Goal: Task Accomplishment & Management: Manage account settings

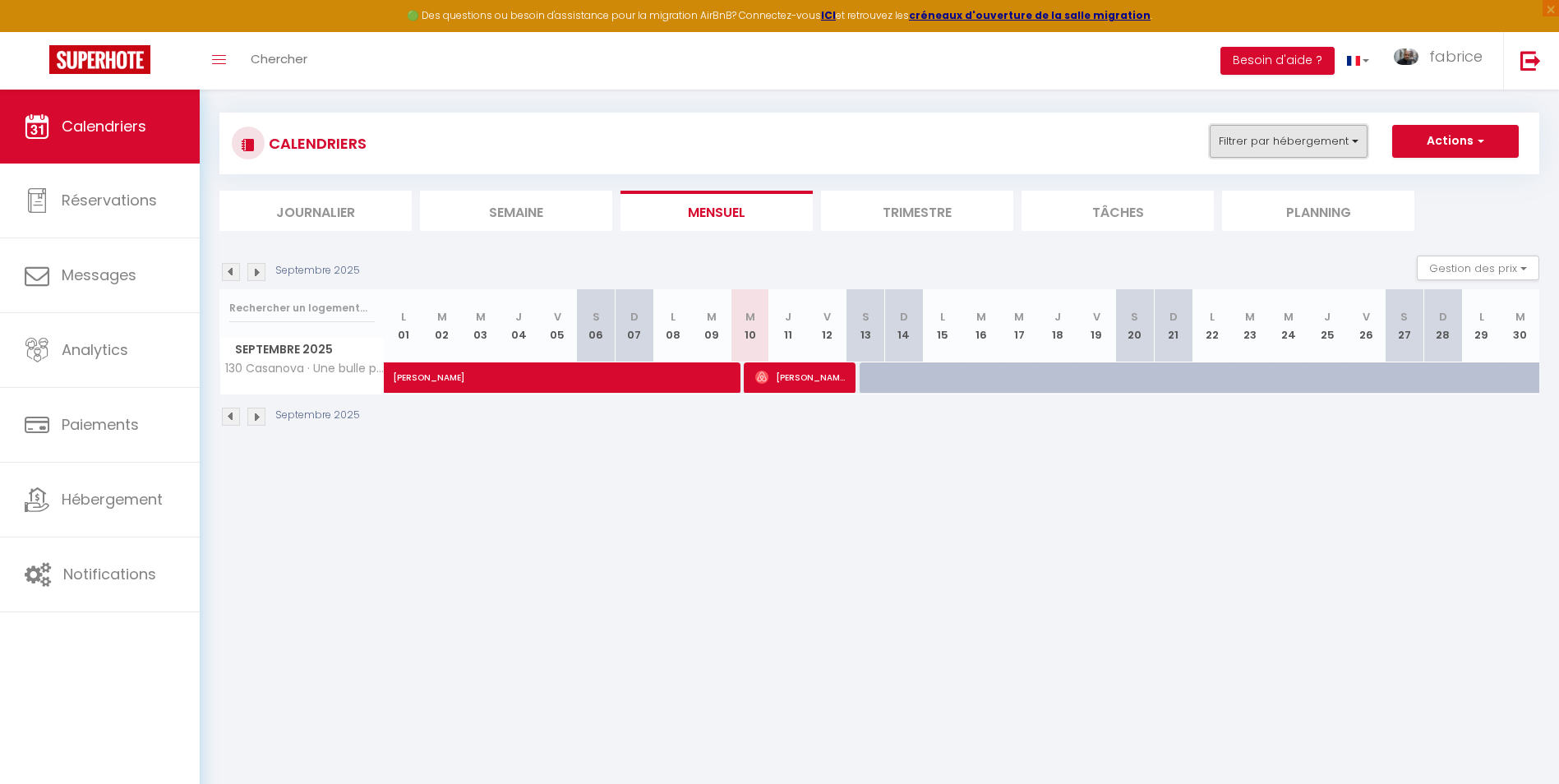
click at [1339, 139] on button "Filtrer par hébergement" at bounding box center [1289, 141] width 158 height 33
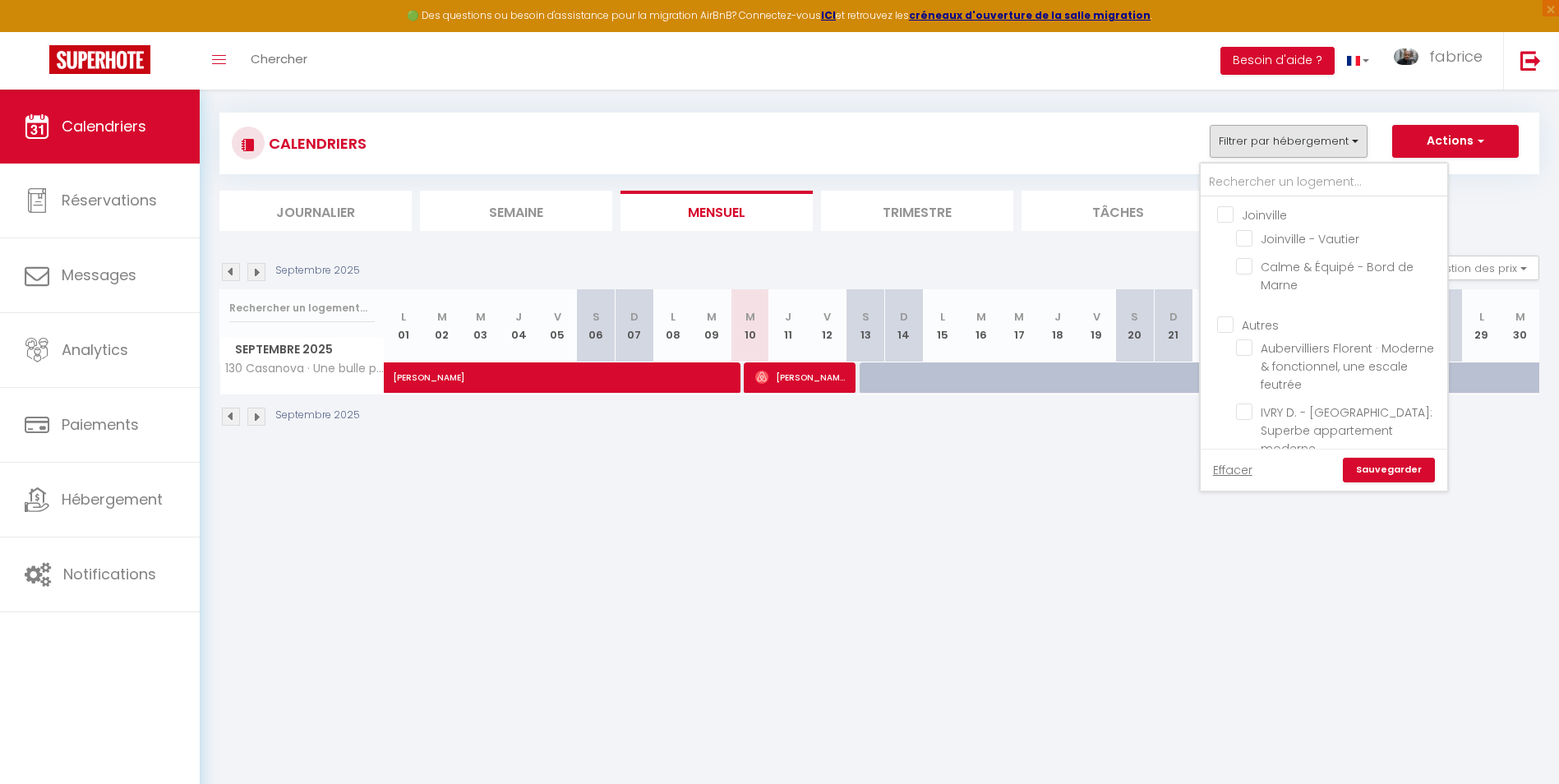
click at [1231, 213] on input "Joinville" at bounding box center [1341, 213] width 247 height 16
checkbox input "true"
checkbox input "false"
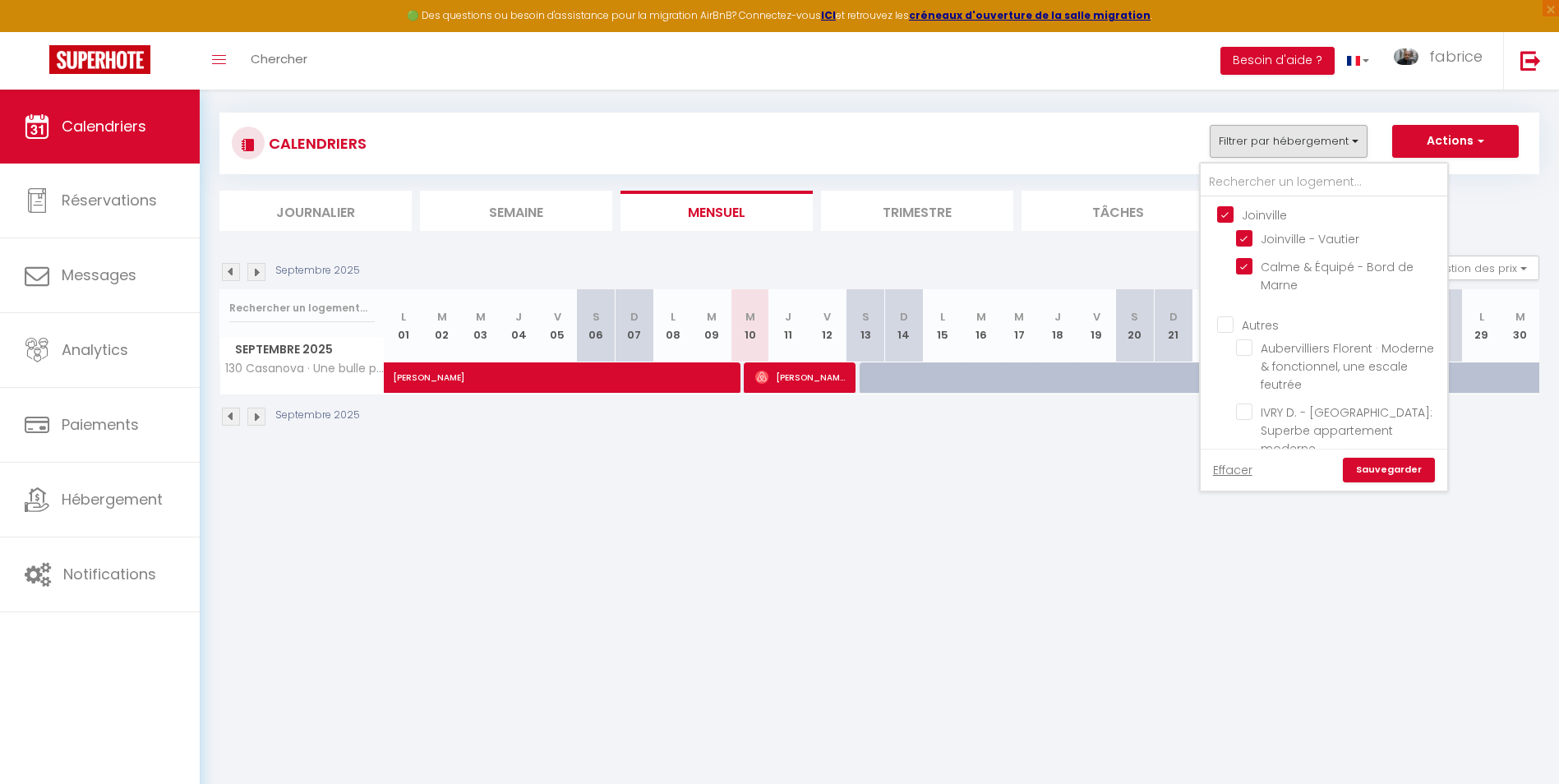
checkbox input "false"
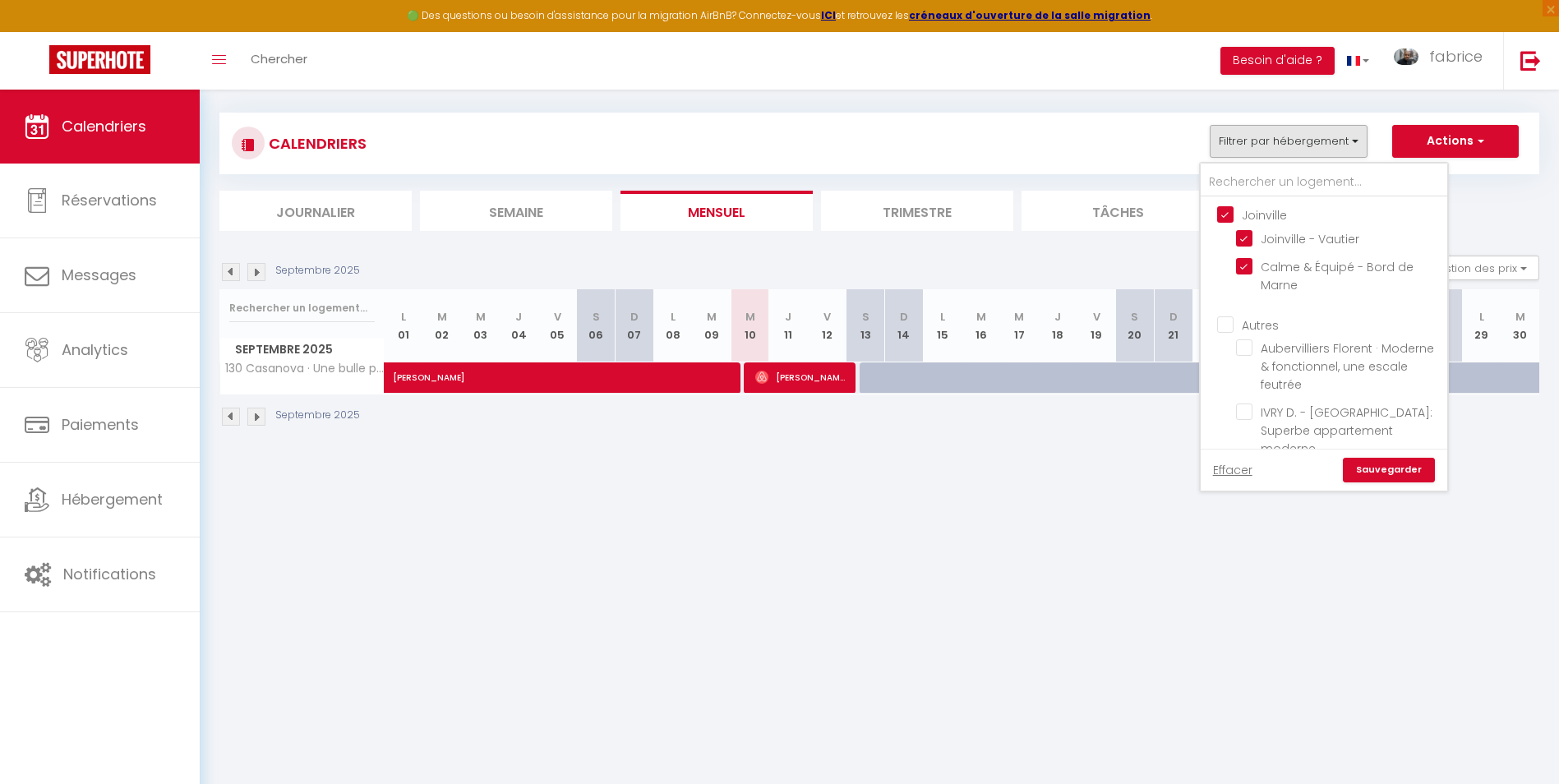
checkbox input "false"
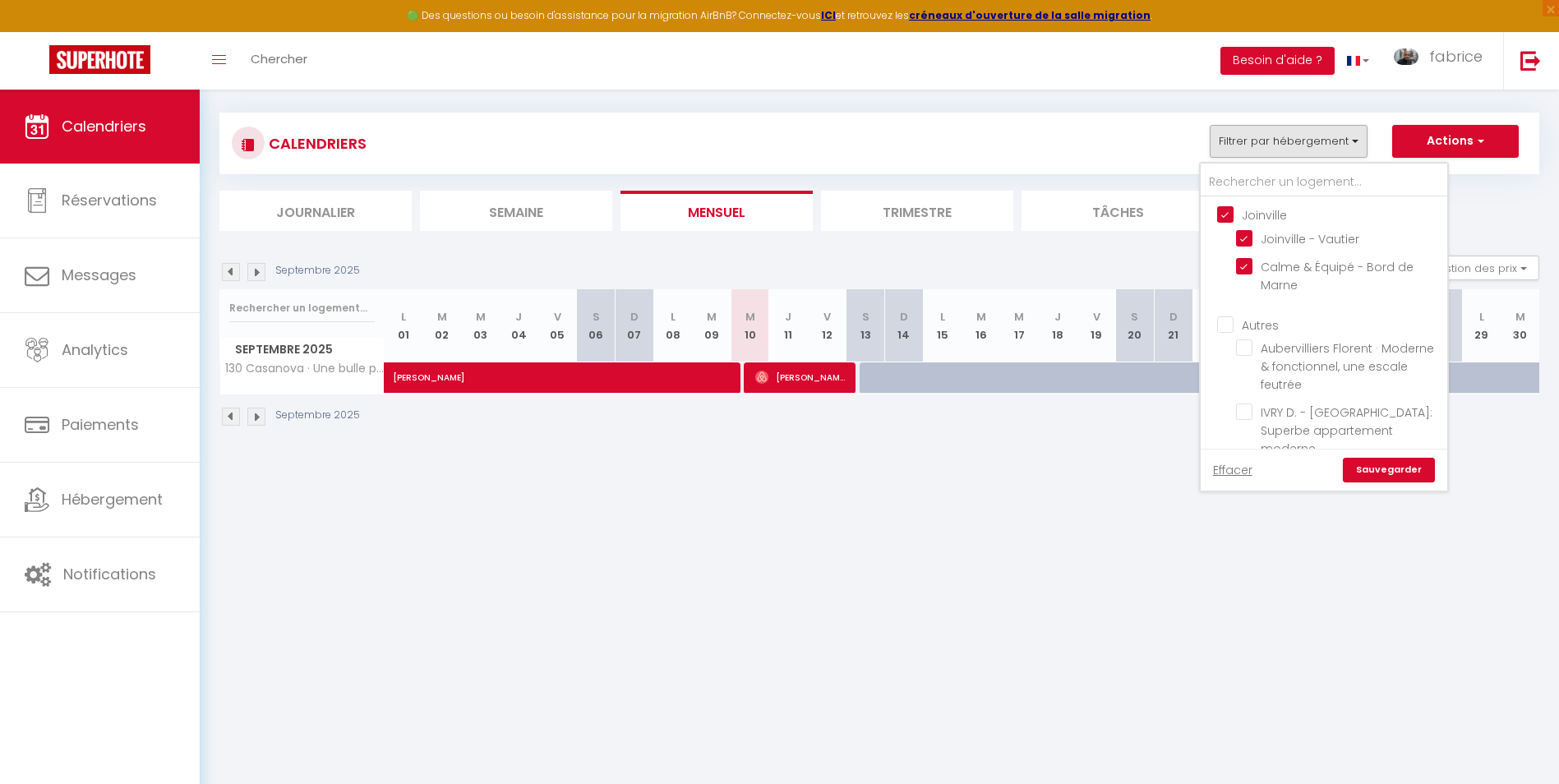
checkbox input "false"
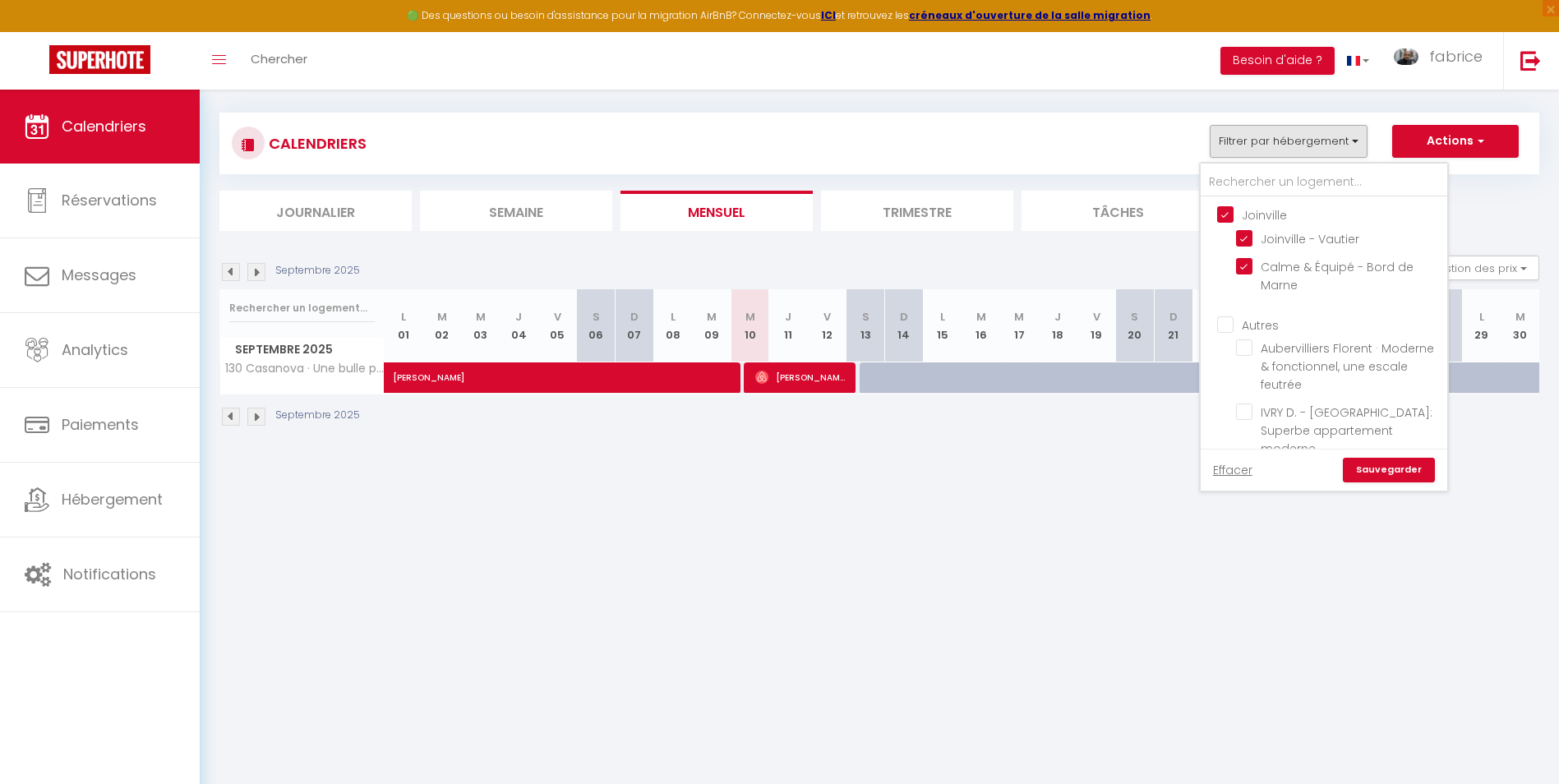
checkbox input "false"
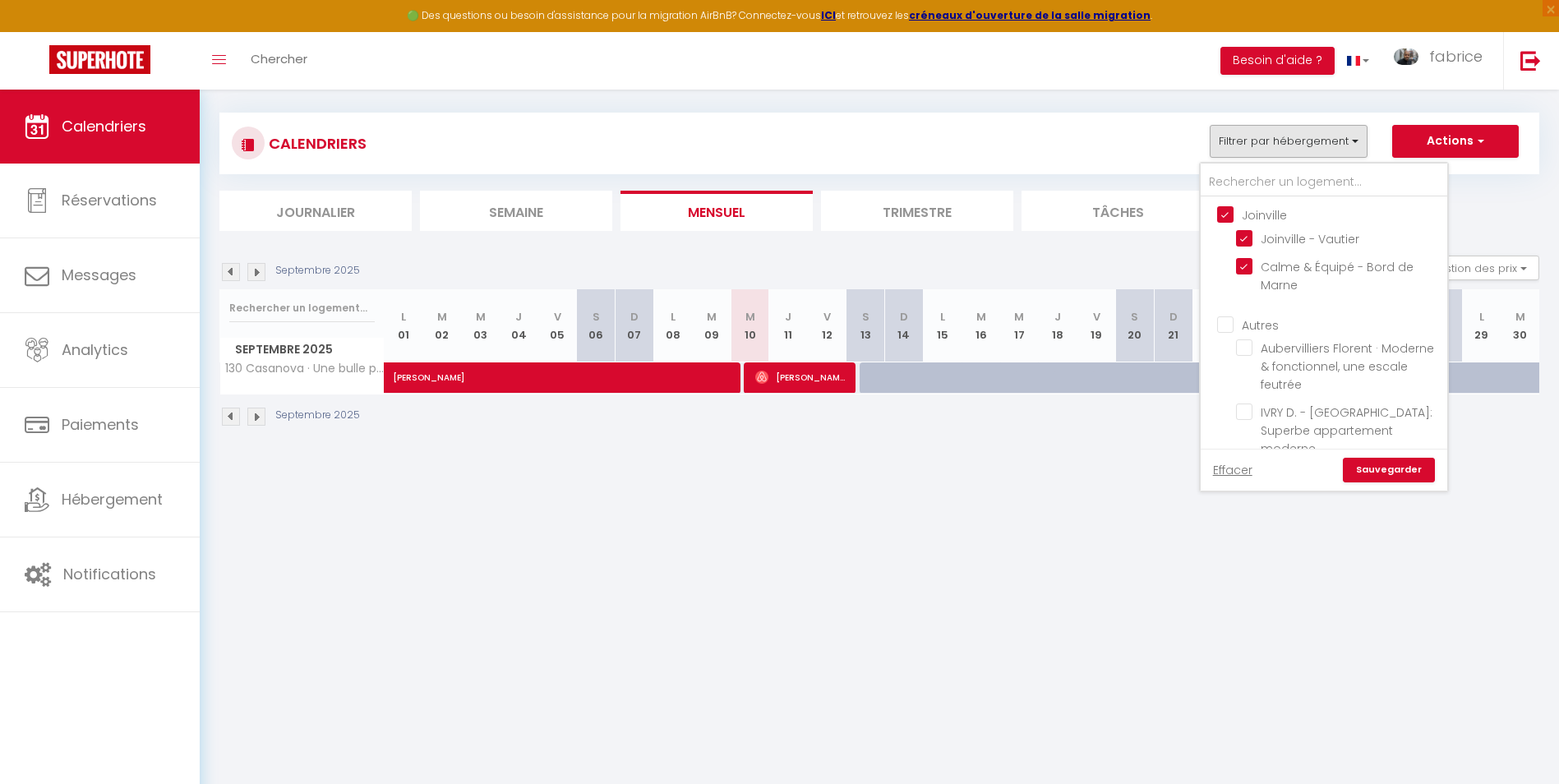
click at [1226, 317] on input "Autres" at bounding box center [1341, 323] width 247 height 16
checkbox input "true"
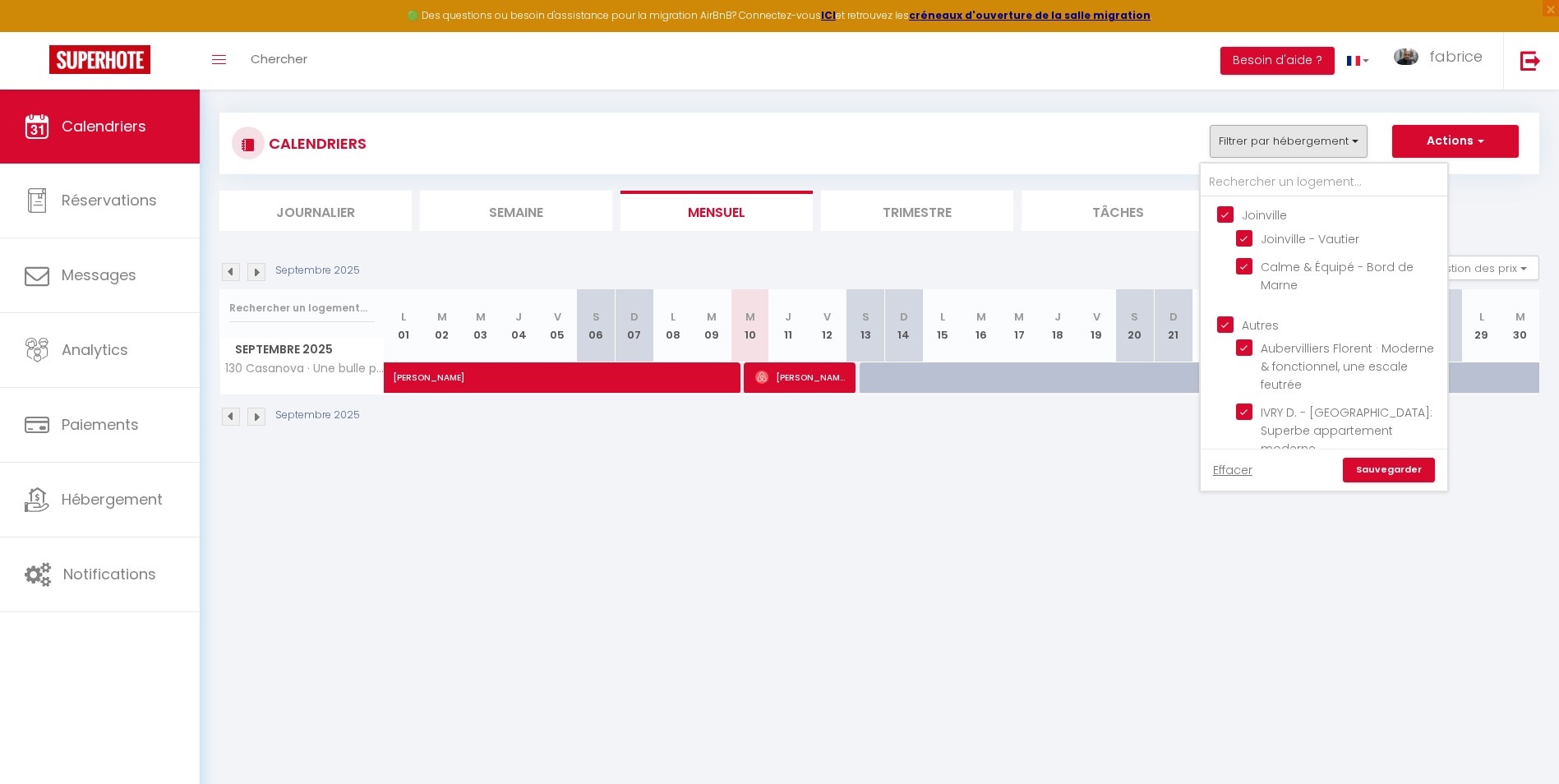
checkbox input "true"
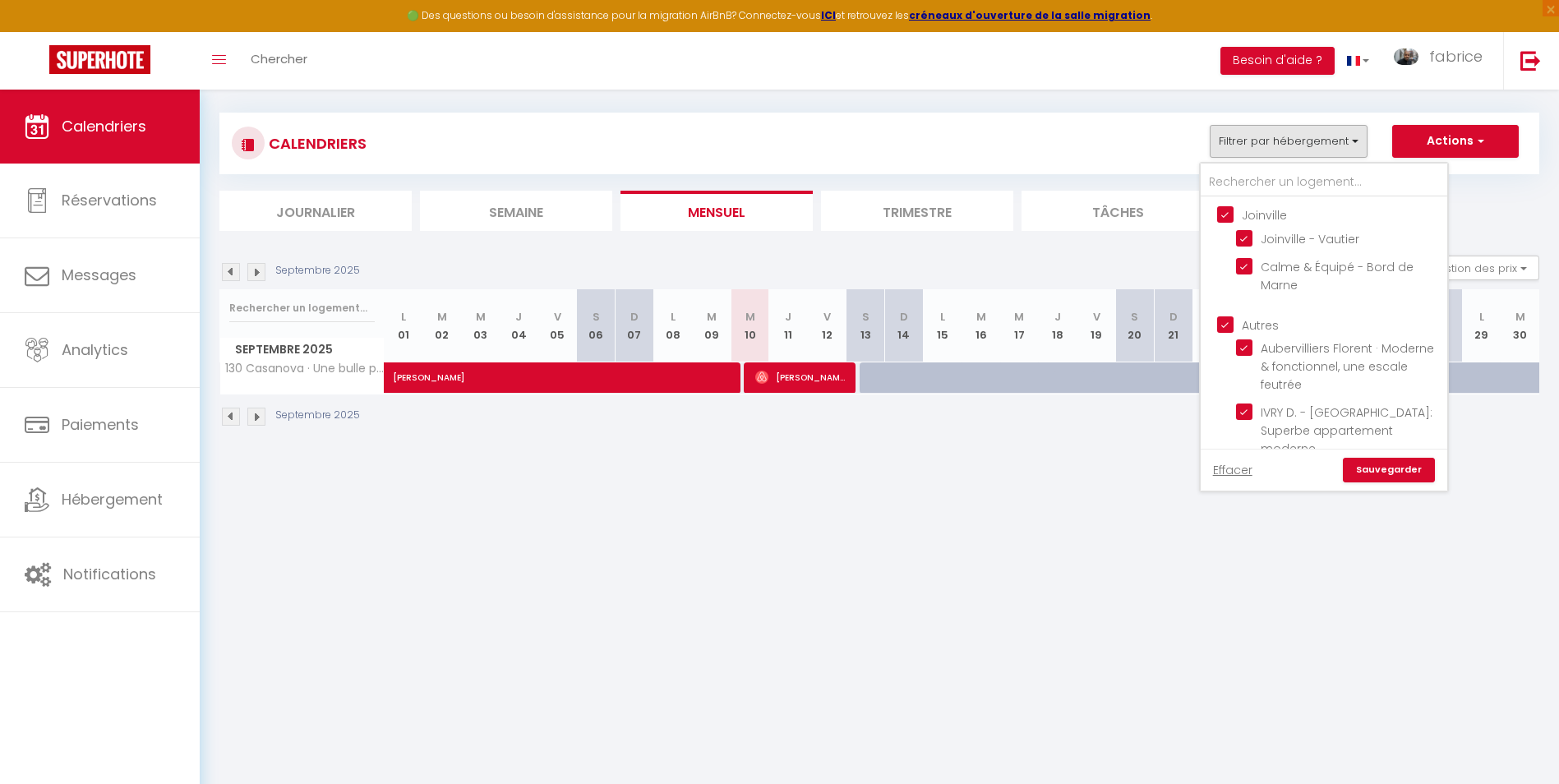
checkbox input "true"
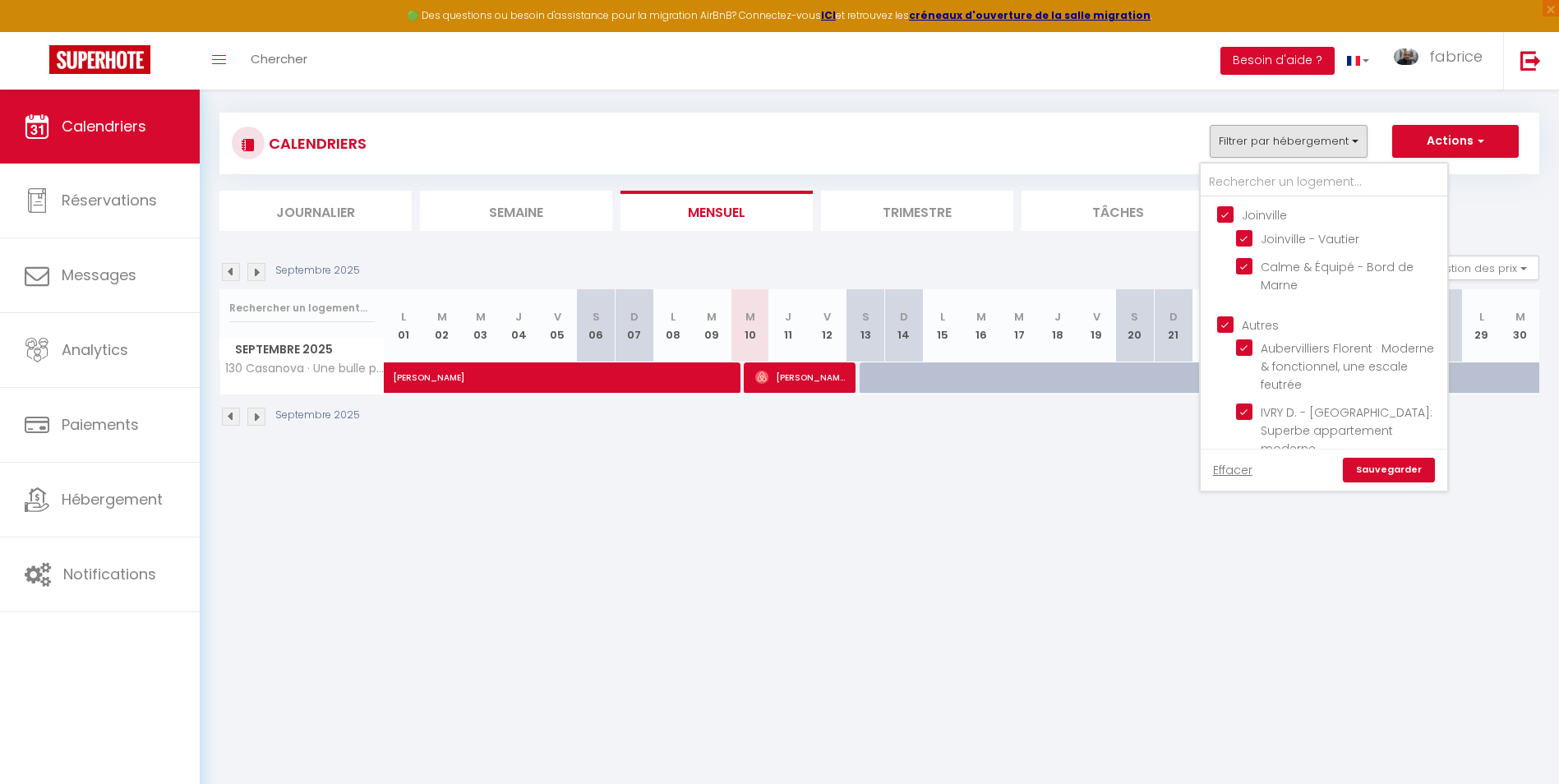
checkbox input "true"
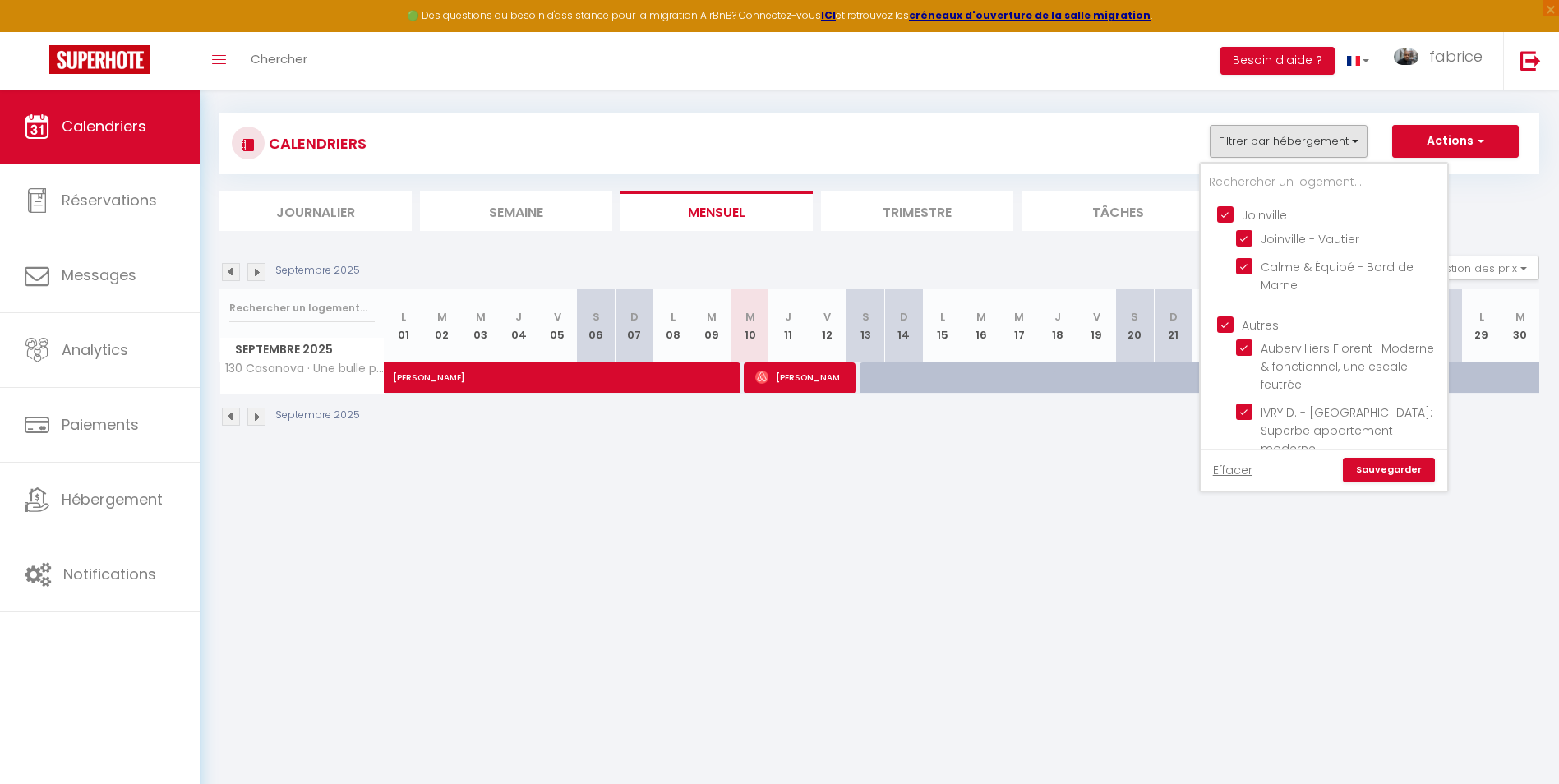
checkbox input "true"
click at [1396, 469] on link "Sauvegarder" at bounding box center [1389, 469] width 92 height 25
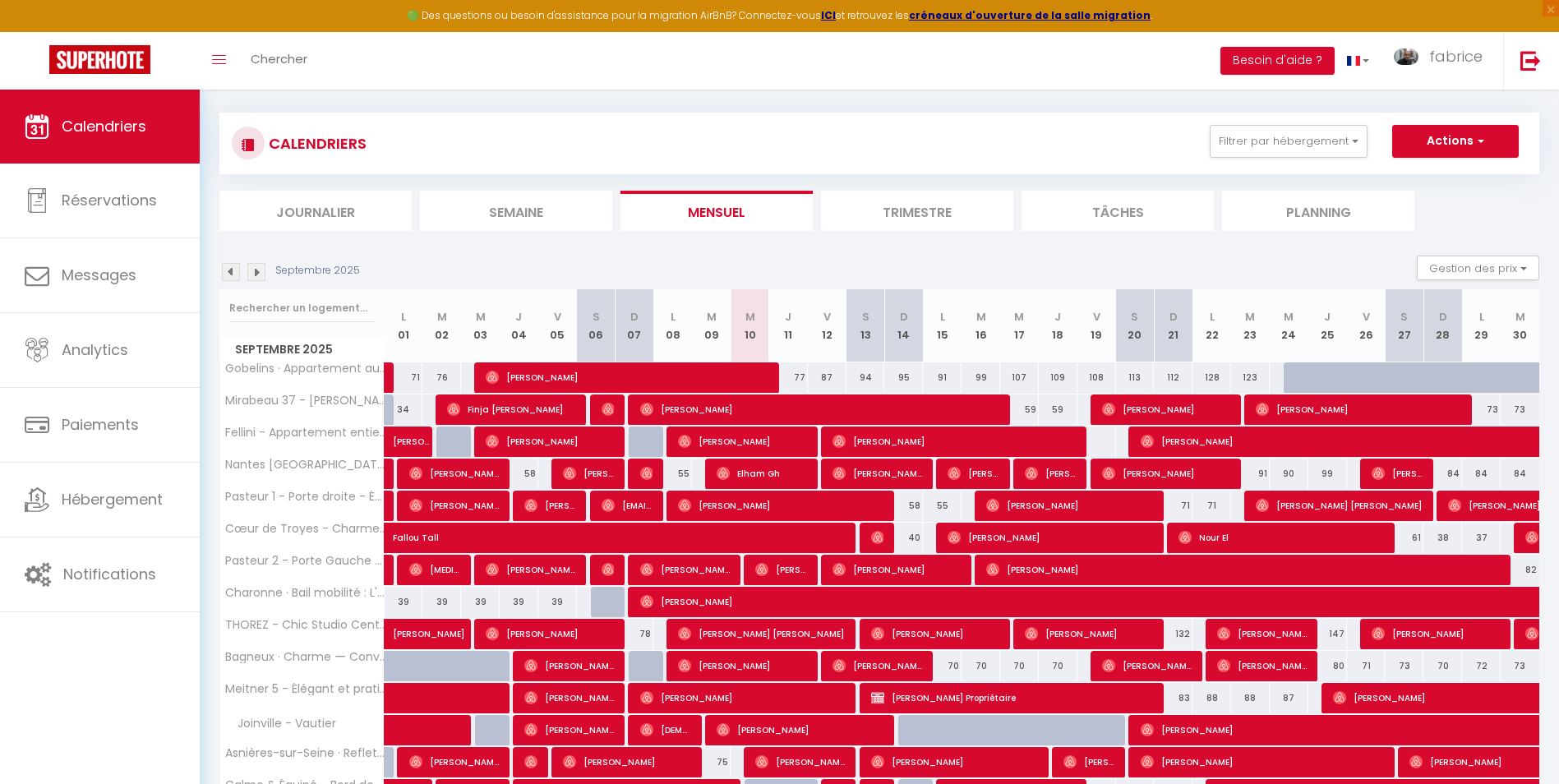
click at [1348, 211] on li "Planning" at bounding box center [1318, 211] width 193 height 40
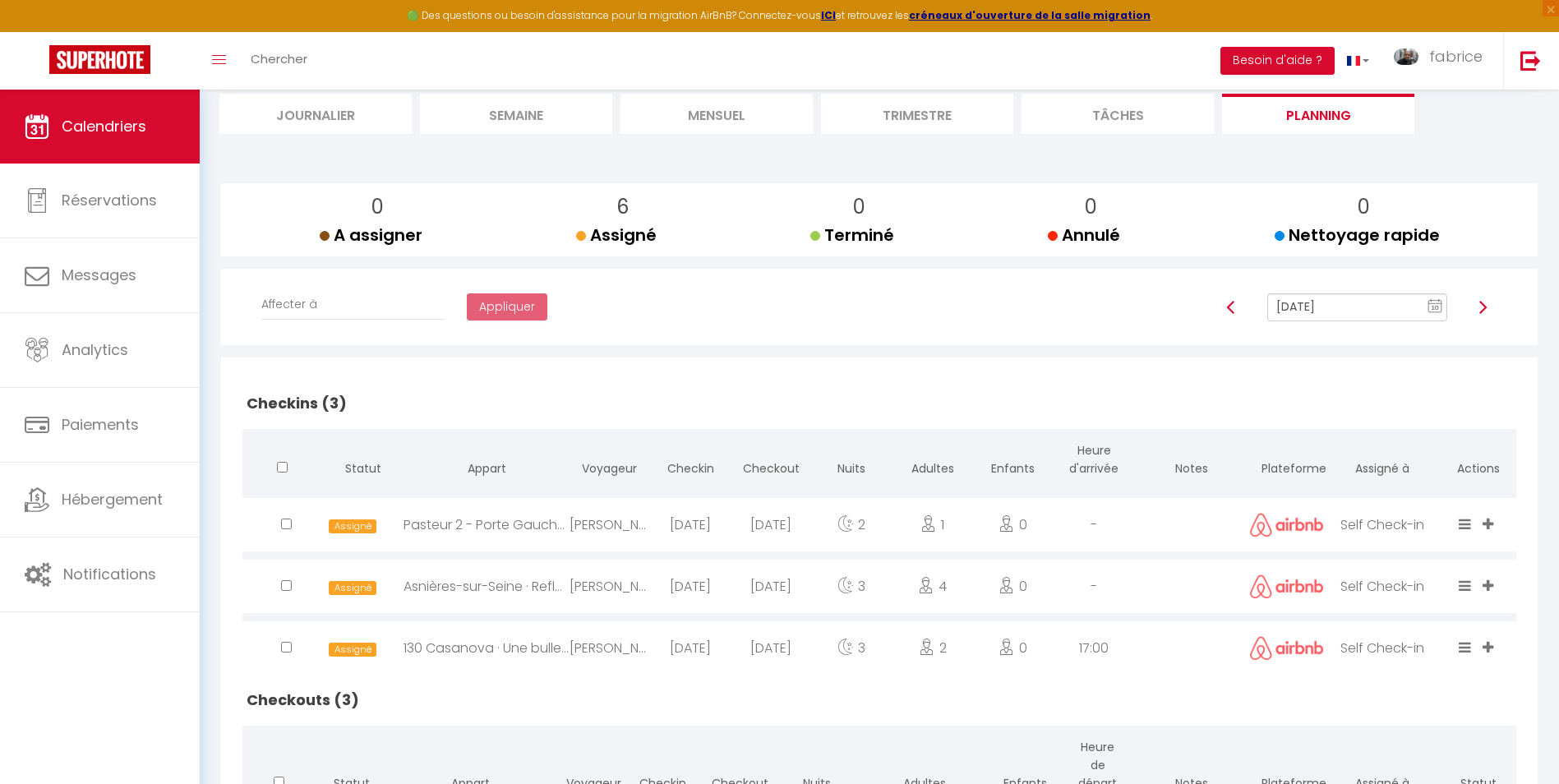
scroll to position [164, 0]
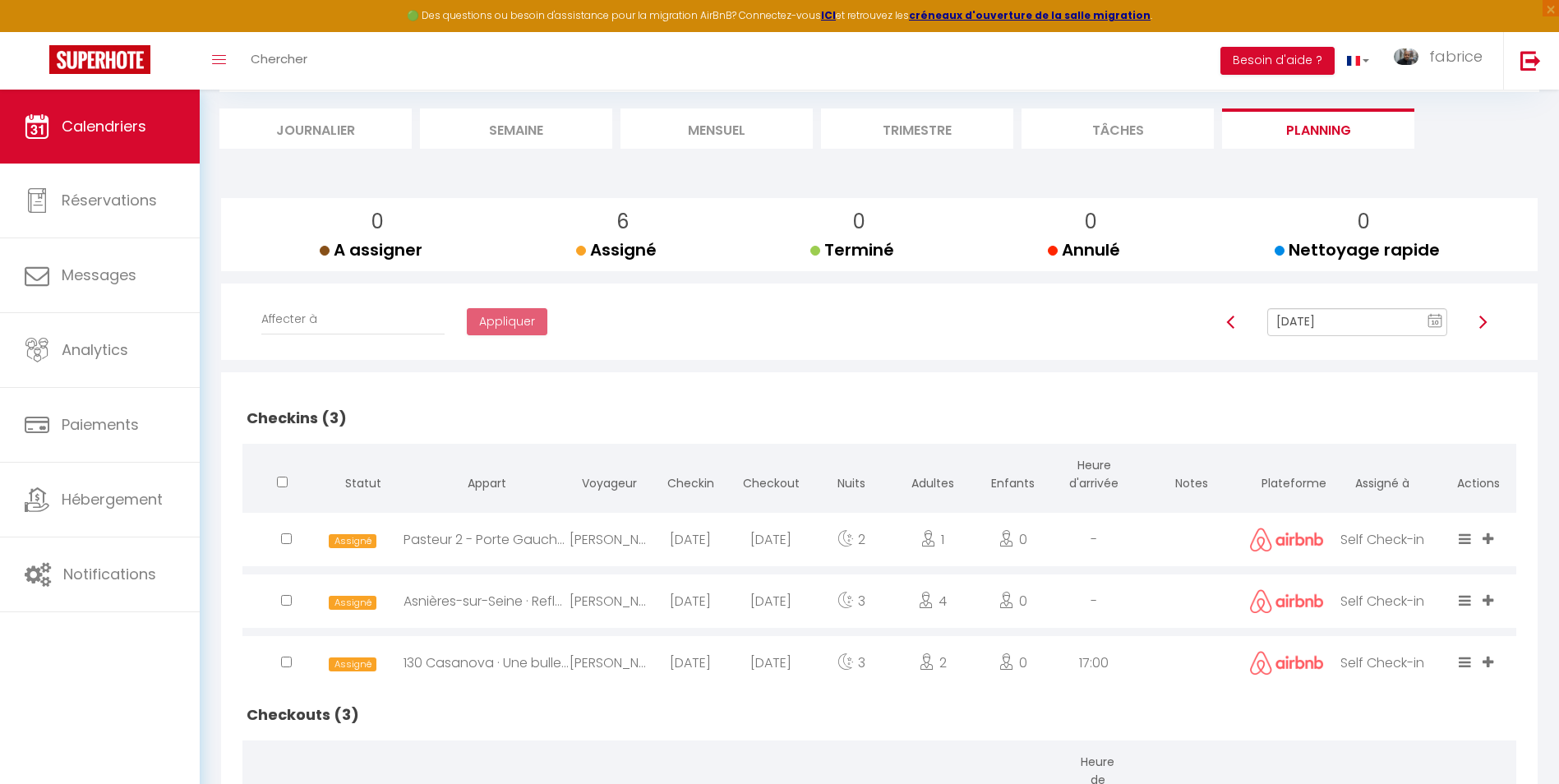
click at [1478, 323] on img at bounding box center [1482, 322] width 13 height 13
type input "[DATE]"
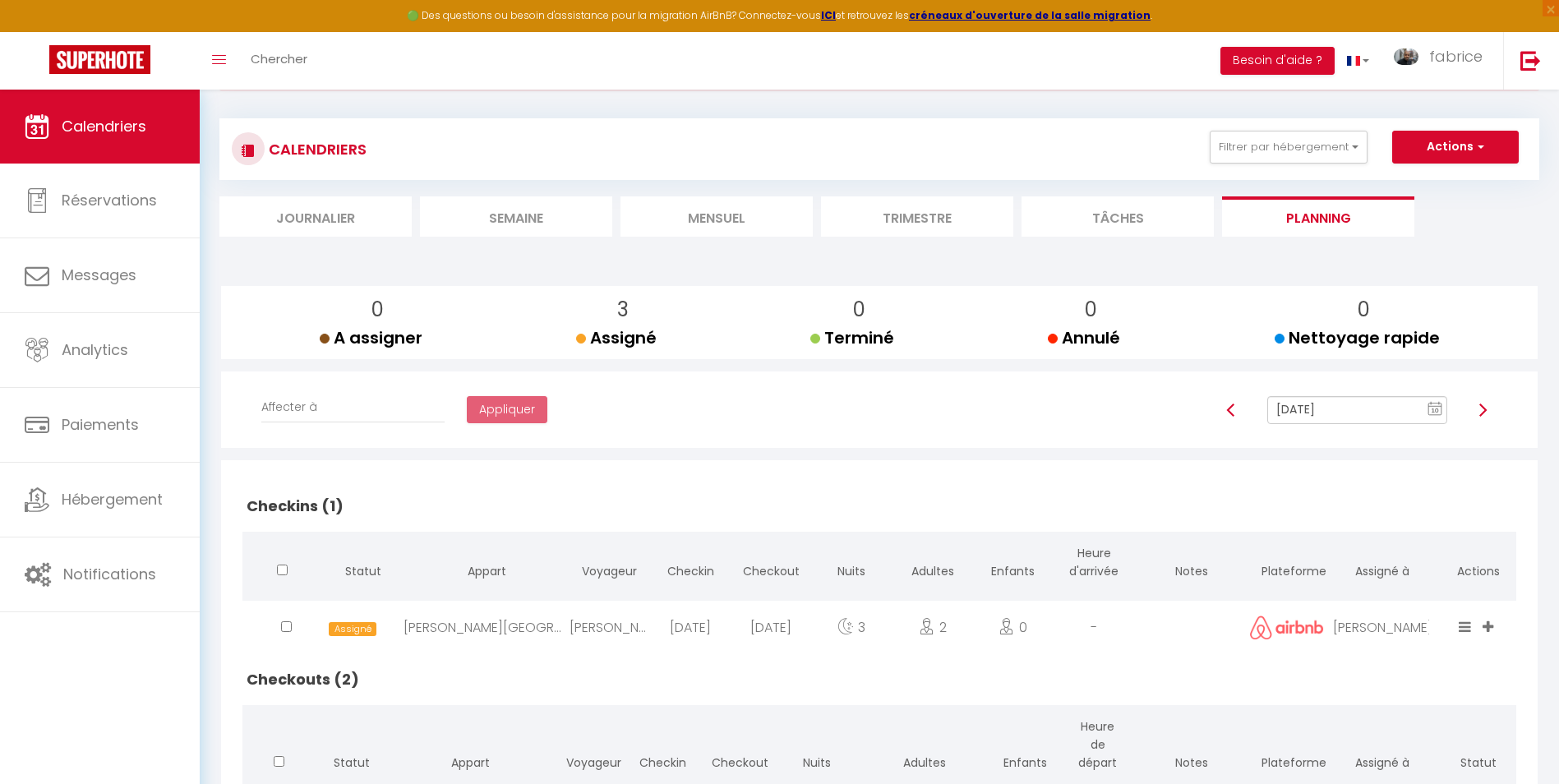
scroll to position [0, 0]
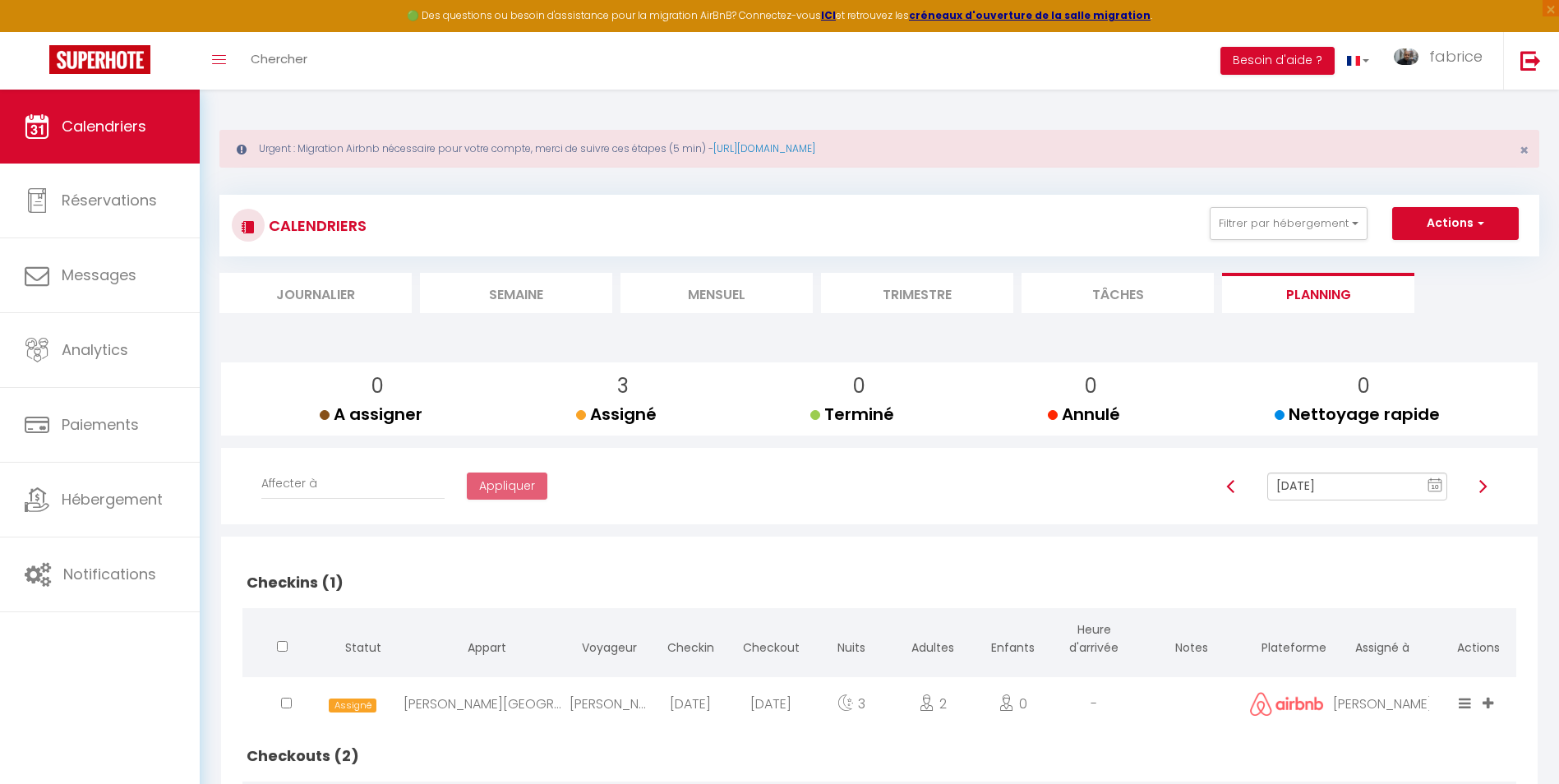
click at [733, 295] on li "Mensuel" at bounding box center [717, 292] width 193 height 40
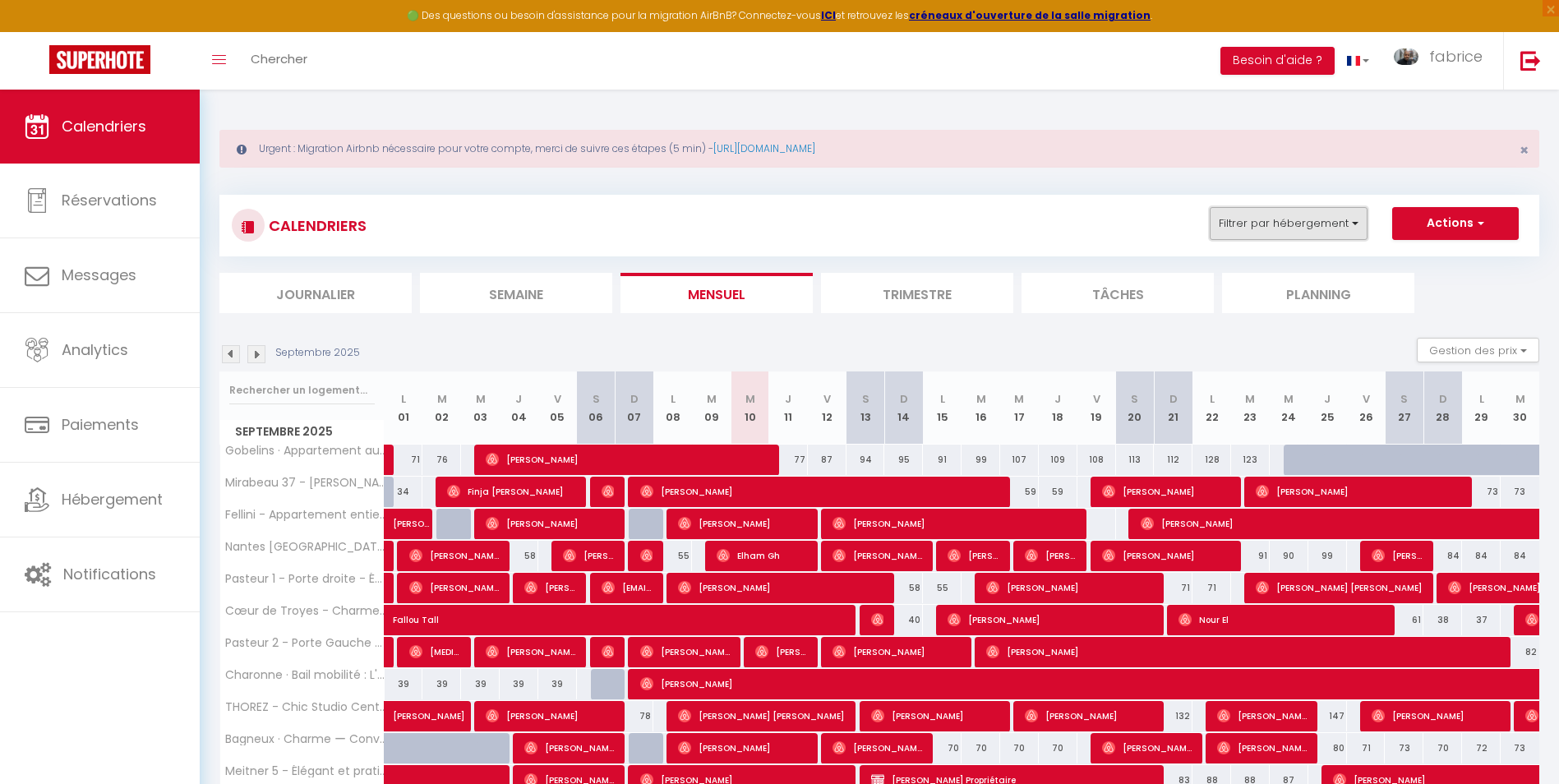
click at [1349, 224] on button "Filtrer par hébergement" at bounding box center [1289, 224] width 158 height 33
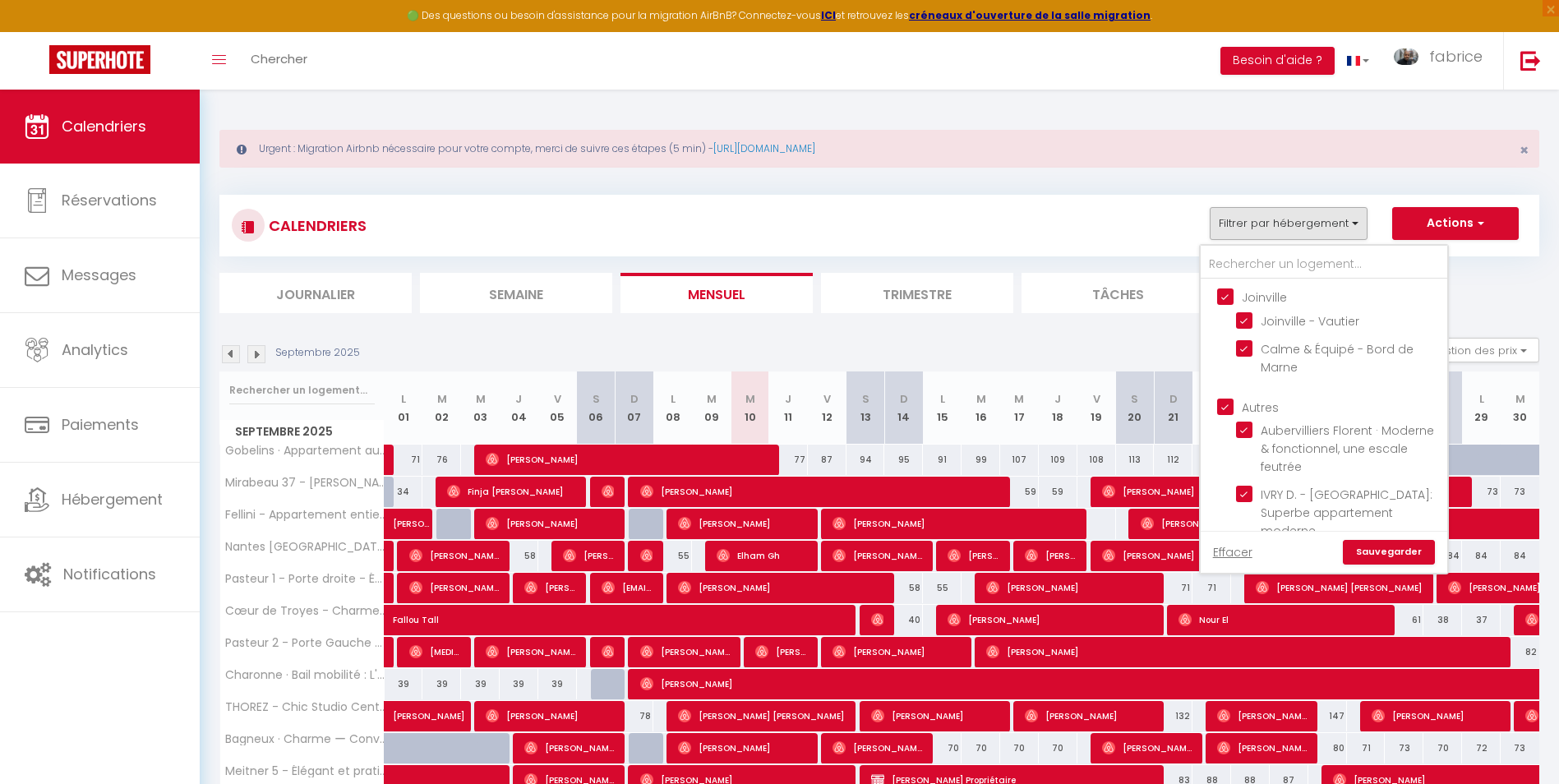
click at [1238, 297] on input "Joinville" at bounding box center [1341, 296] width 247 height 16
checkbox input "false"
click at [1226, 407] on input "Autres" at bounding box center [1341, 406] width 247 height 16
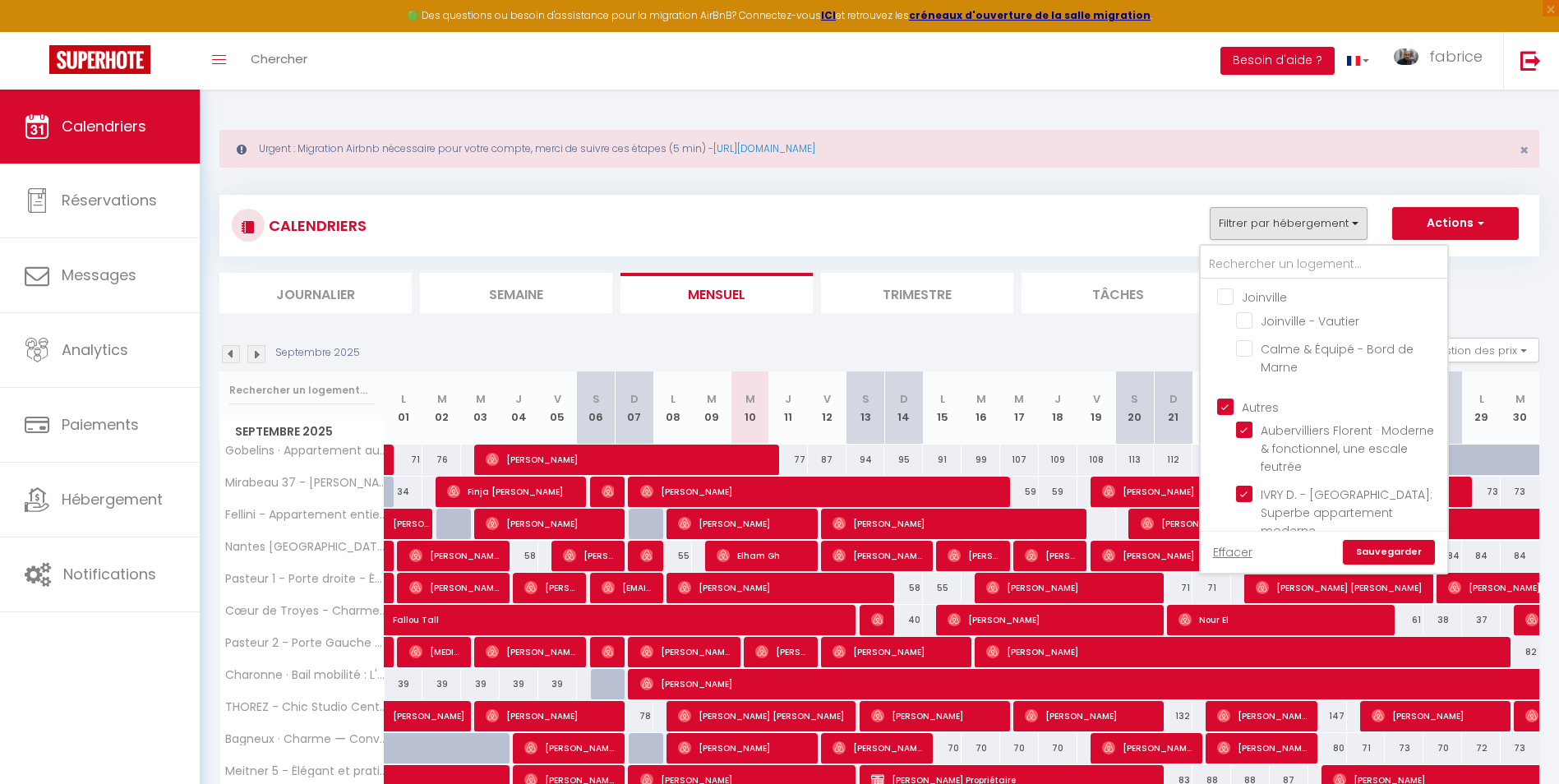
checkbox input "false"
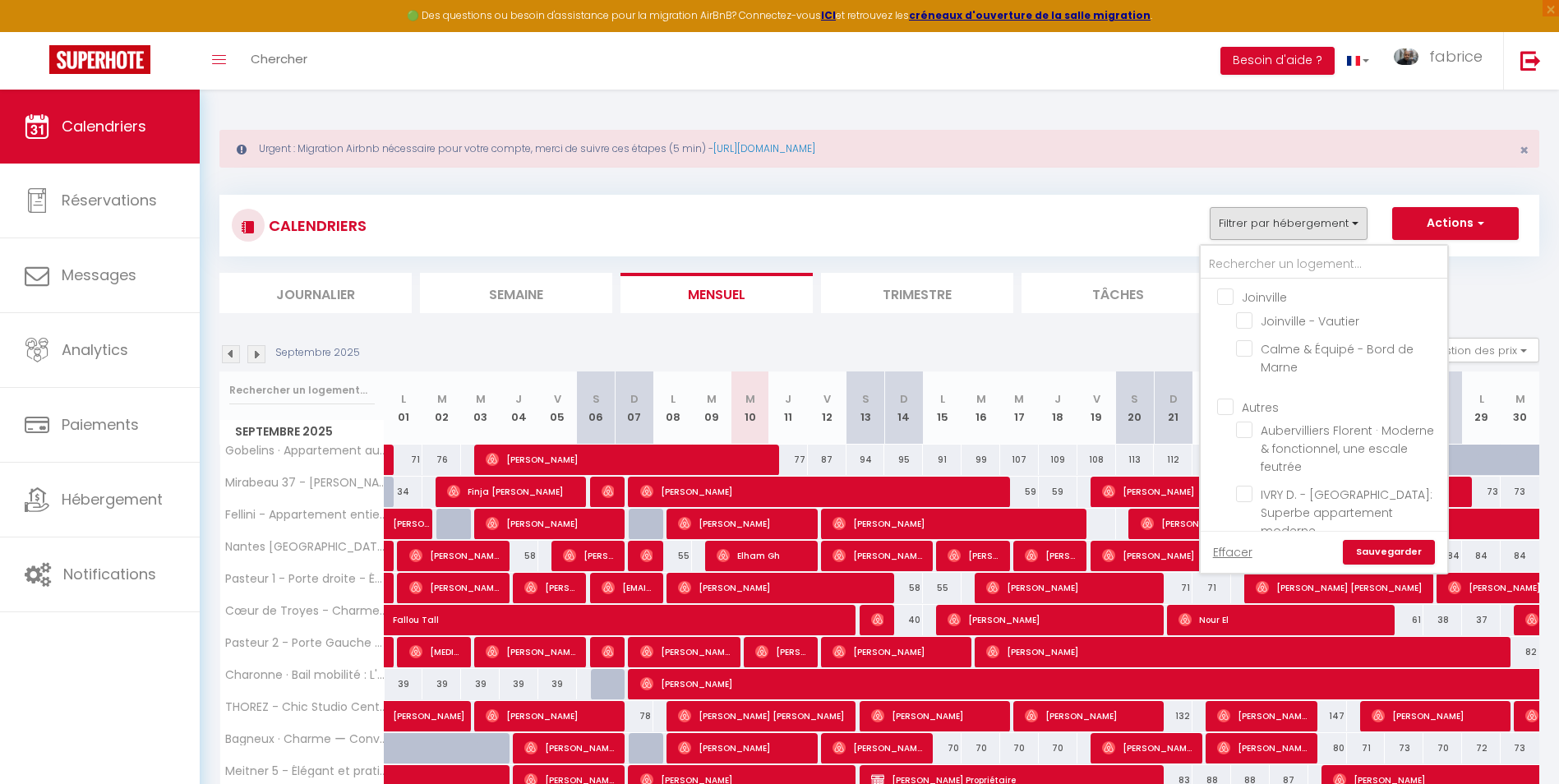
checkbox input "false"
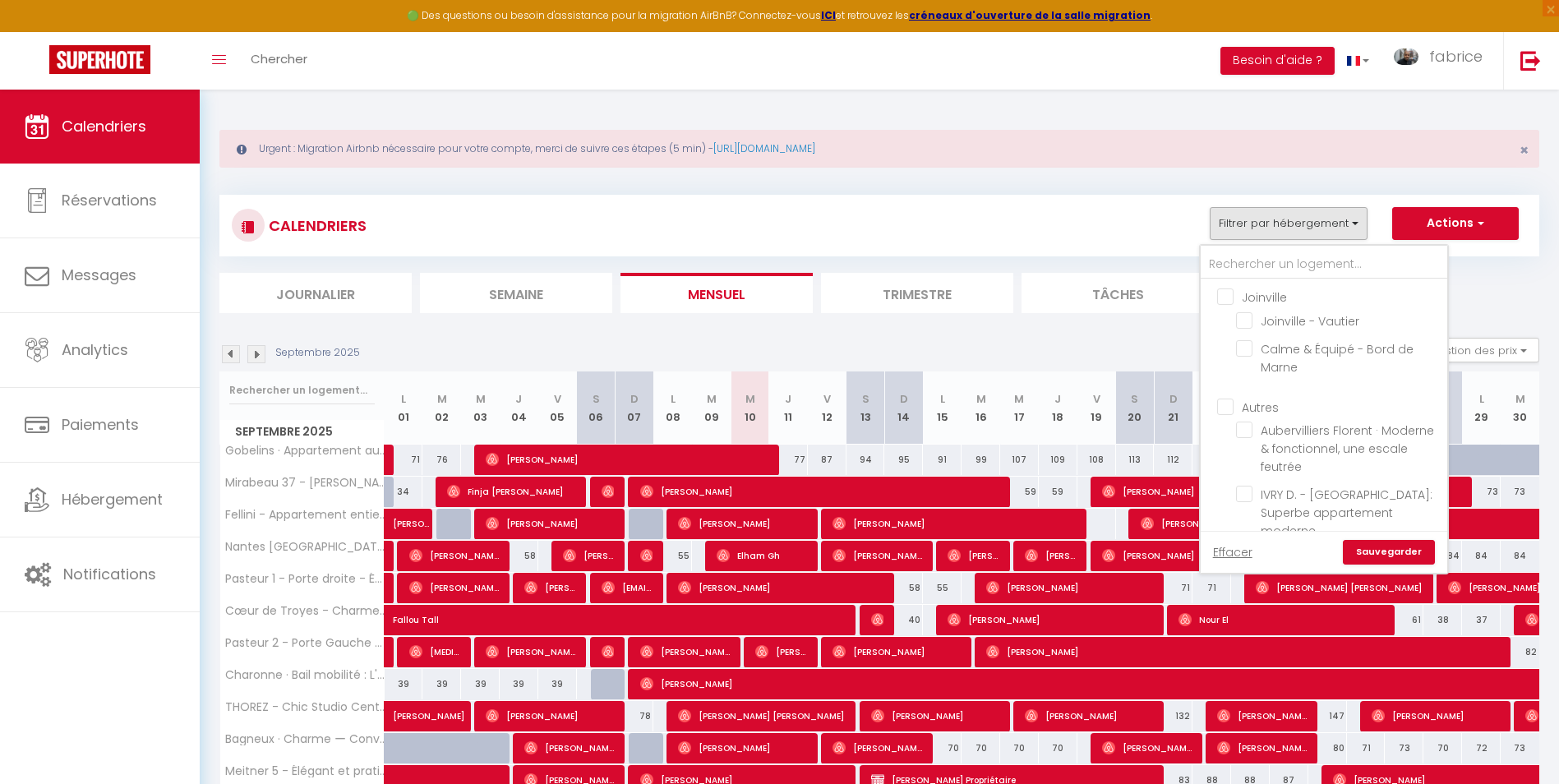
checkbox input "false"
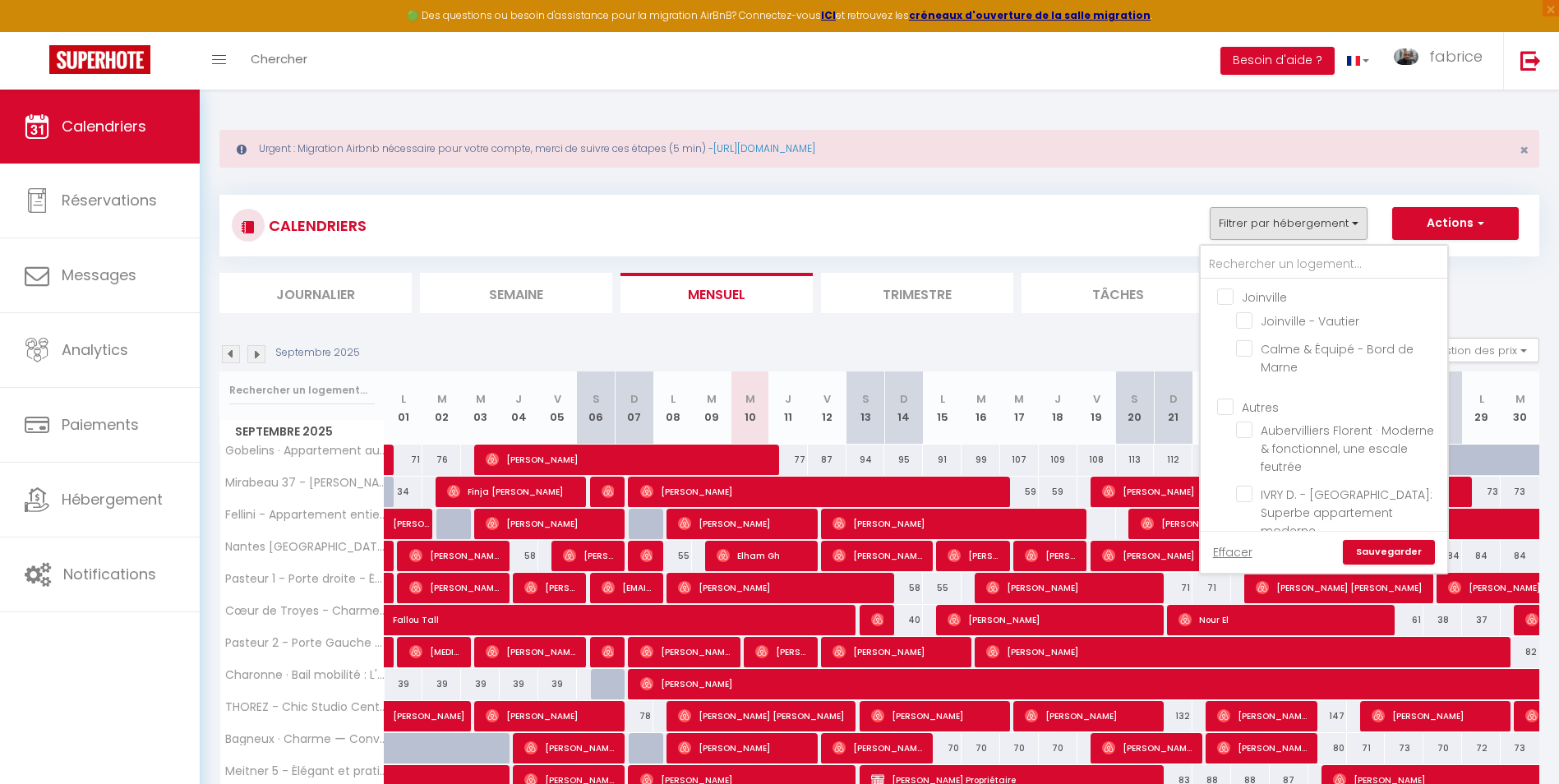
checkbox input "false"
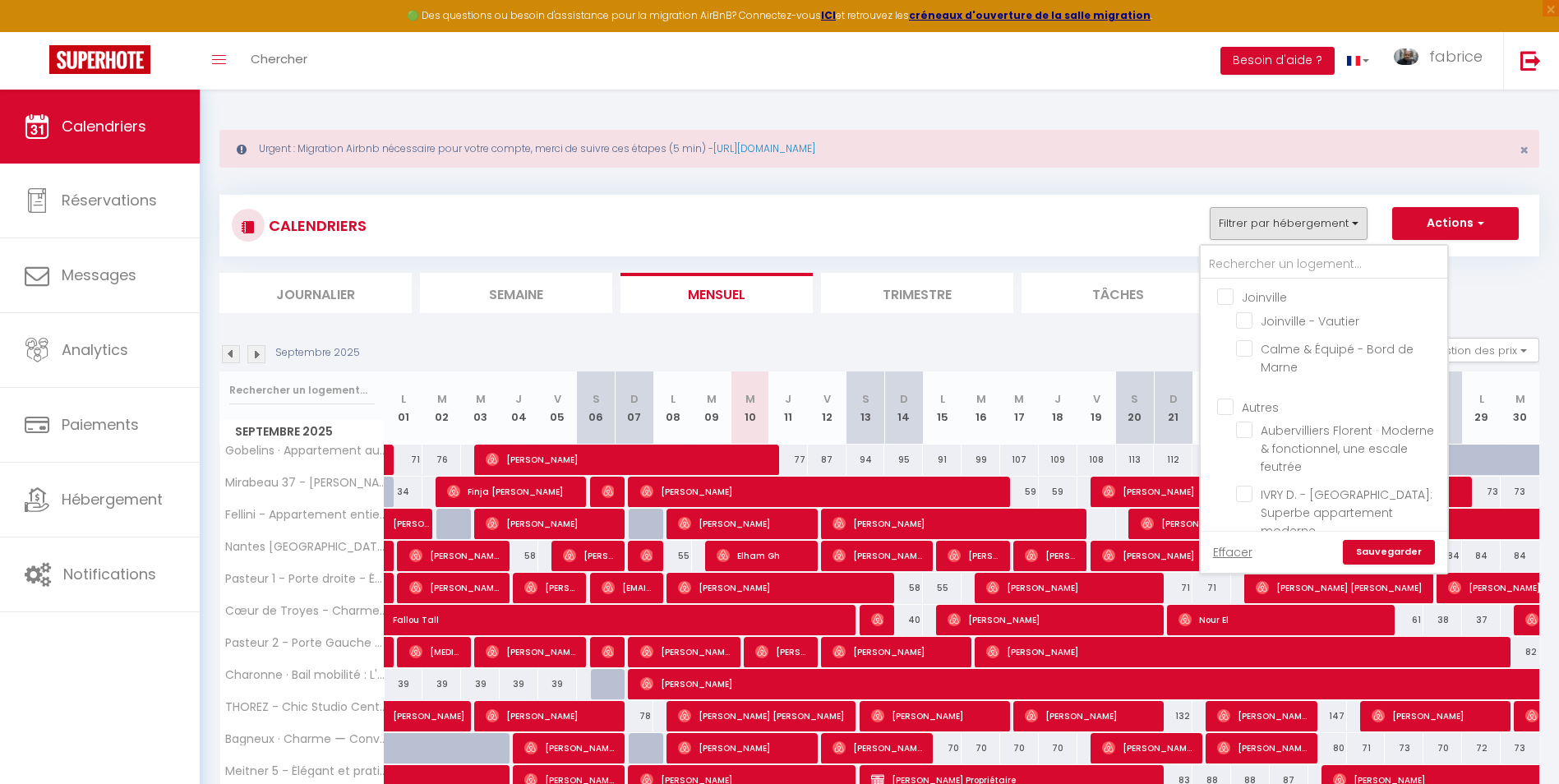
checkbox input "false"
click at [1237, 459] on input "Gobelins · Appartement au cœur des Gobelins" at bounding box center [1339, 467] width 206 height 16
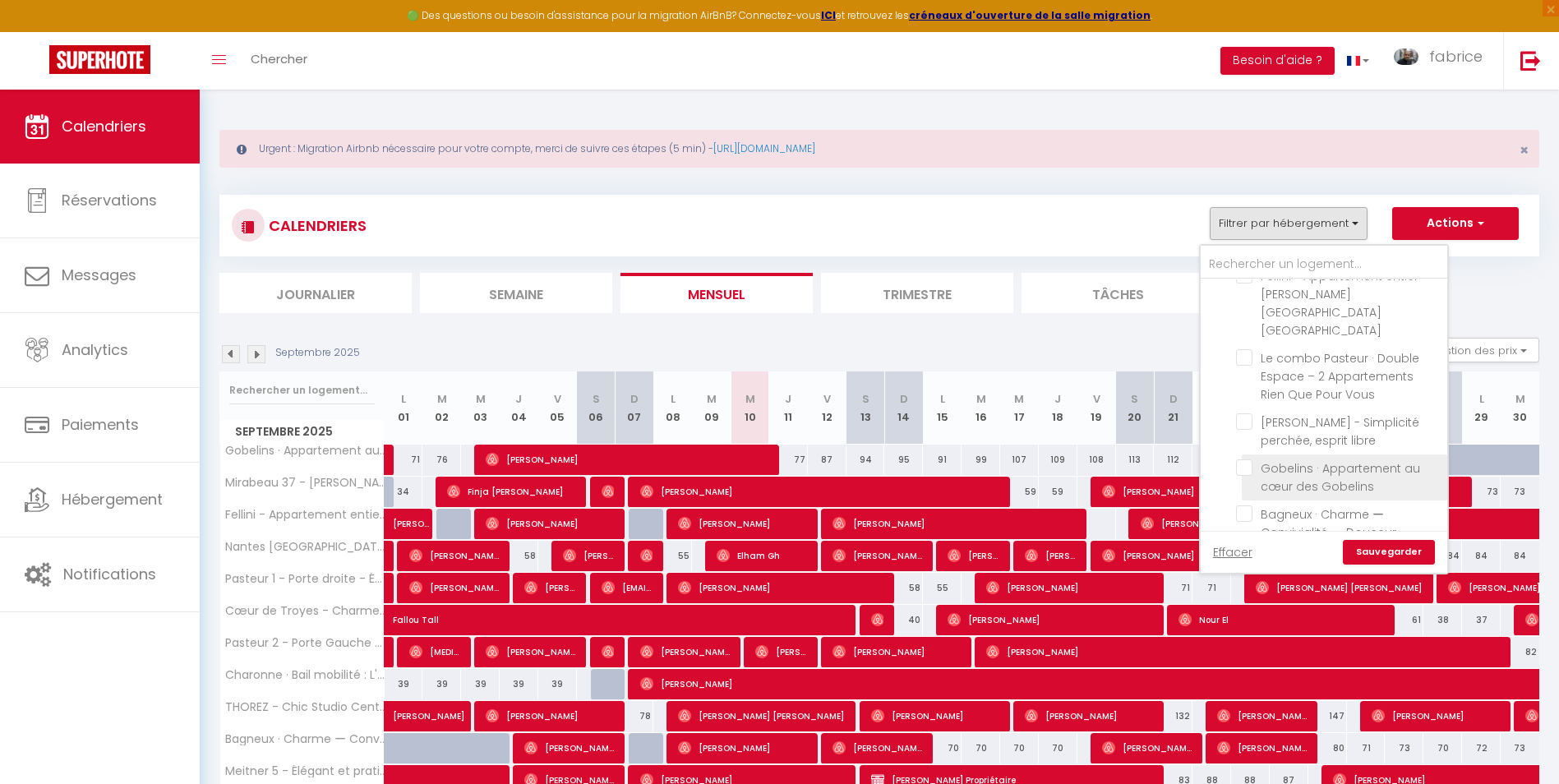
checkbox input "true"
click at [1399, 557] on link "Sauvegarder" at bounding box center [1389, 552] width 92 height 25
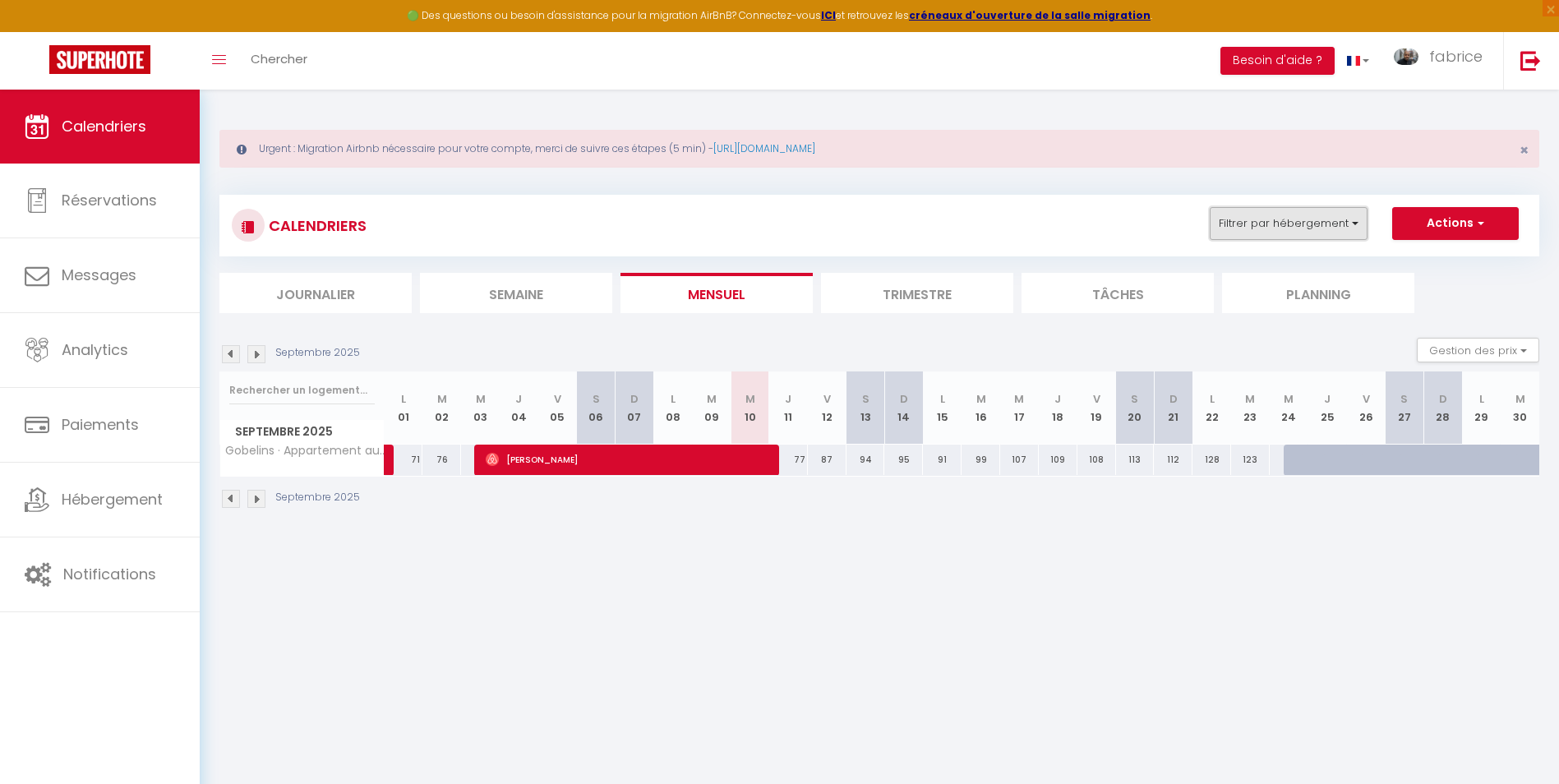
click at [1311, 230] on button "Filtrer par hébergement" at bounding box center [1289, 224] width 158 height 33
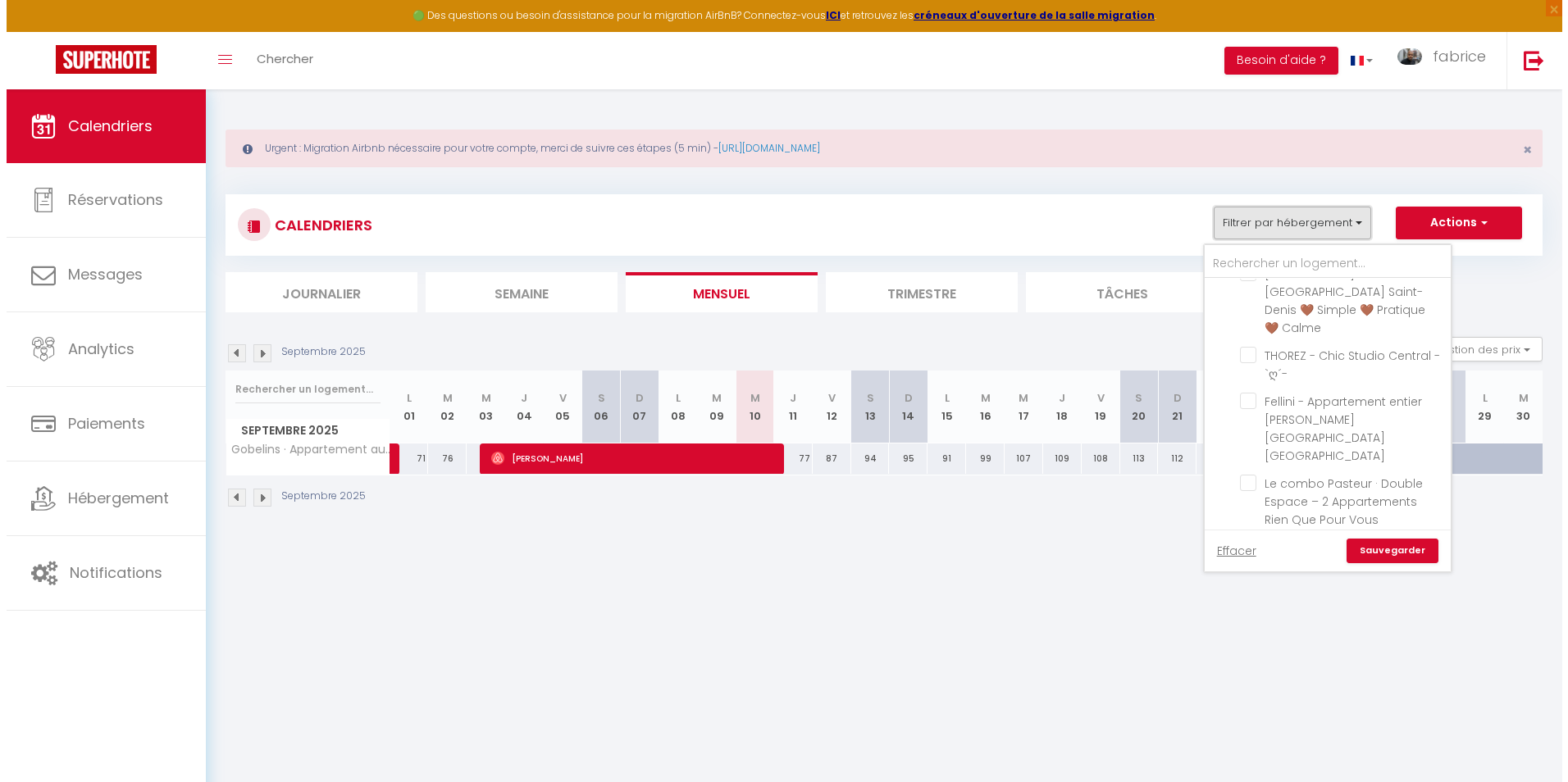
scroll to position [410, 0]
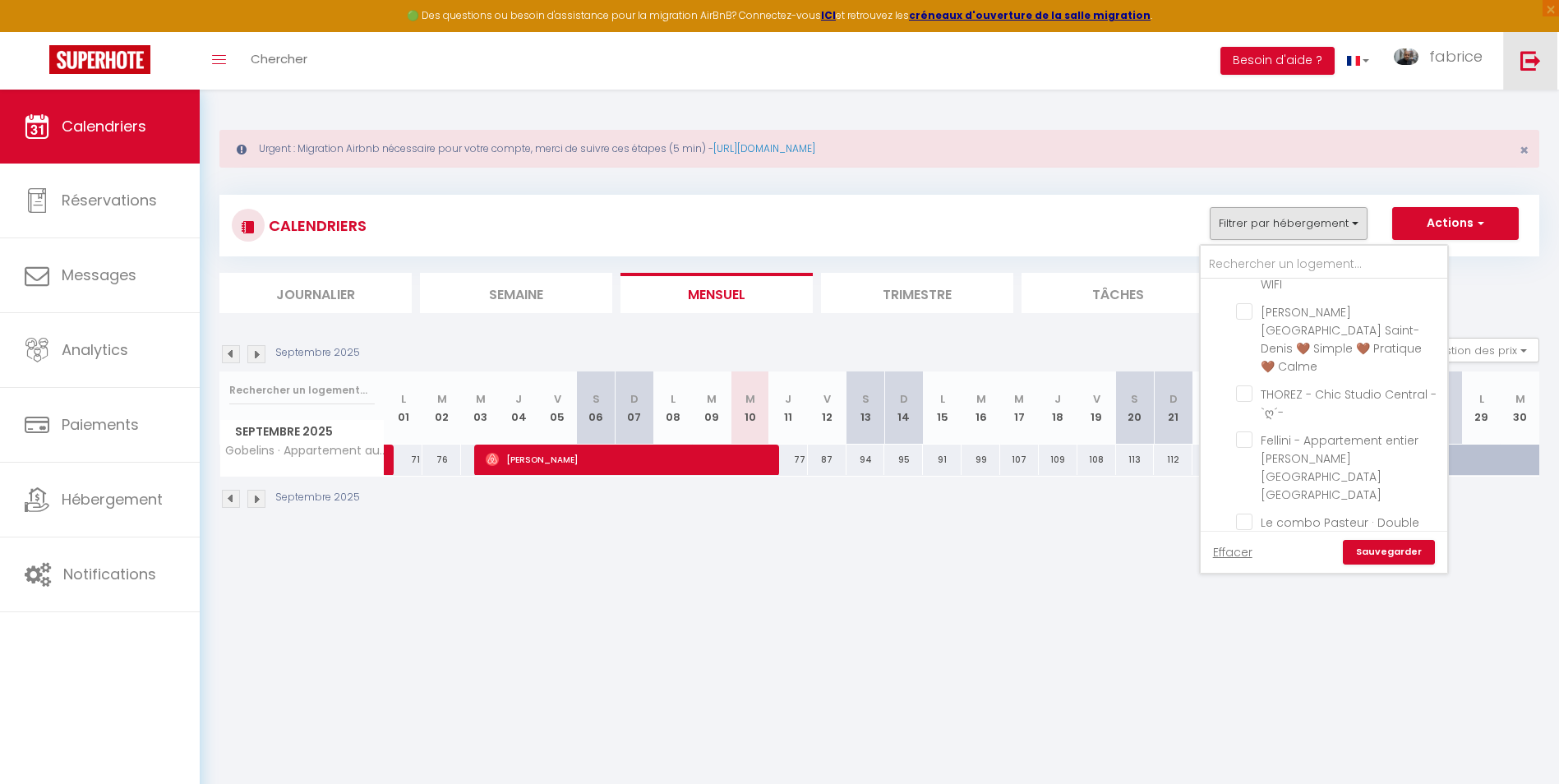
click at [1532, 57] on img at bounding box center [1531, 60] width 21 height 21
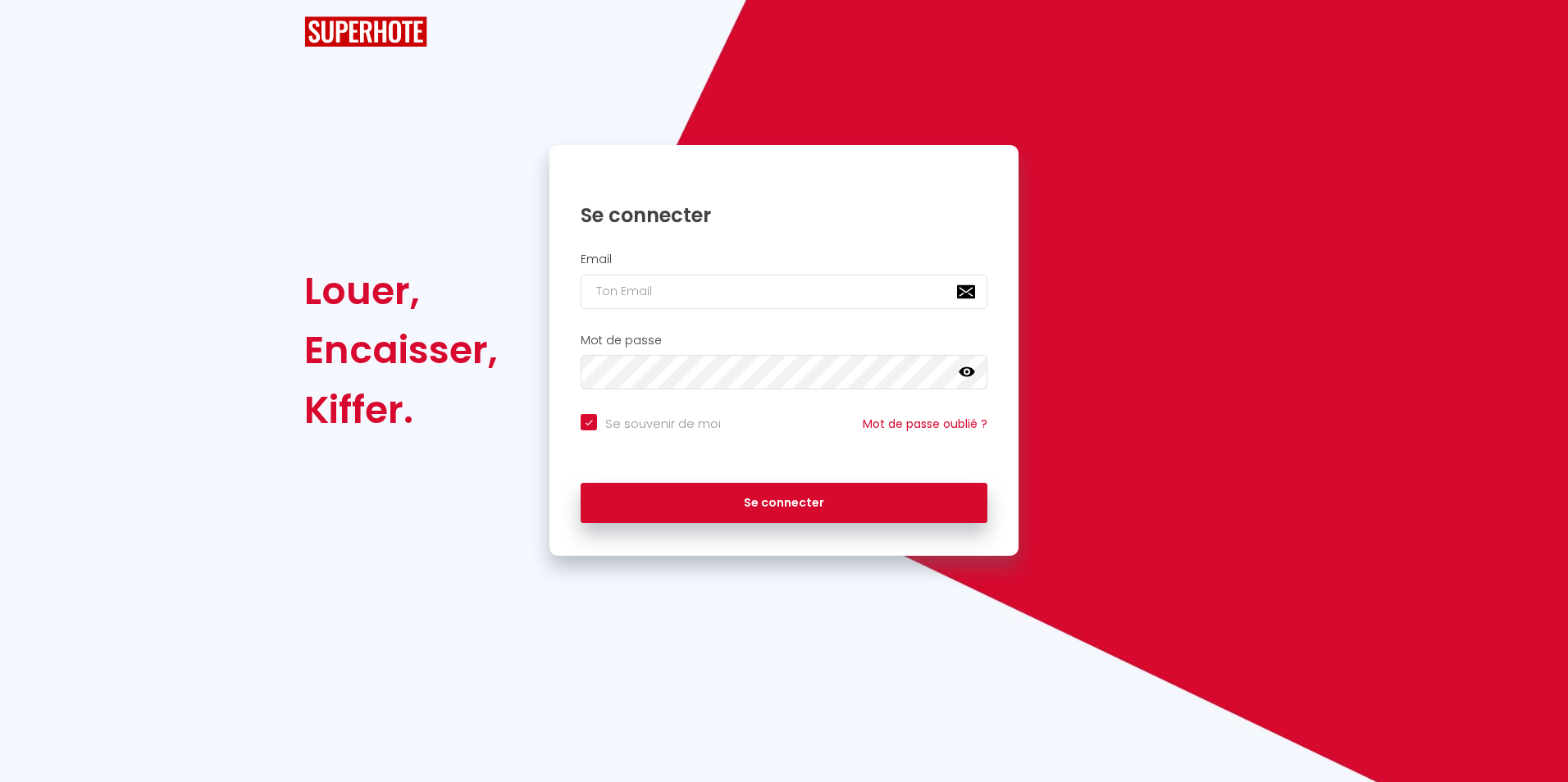
checkbox input "true"
